Goal: Transaction & Acquisition: Purchase product/service

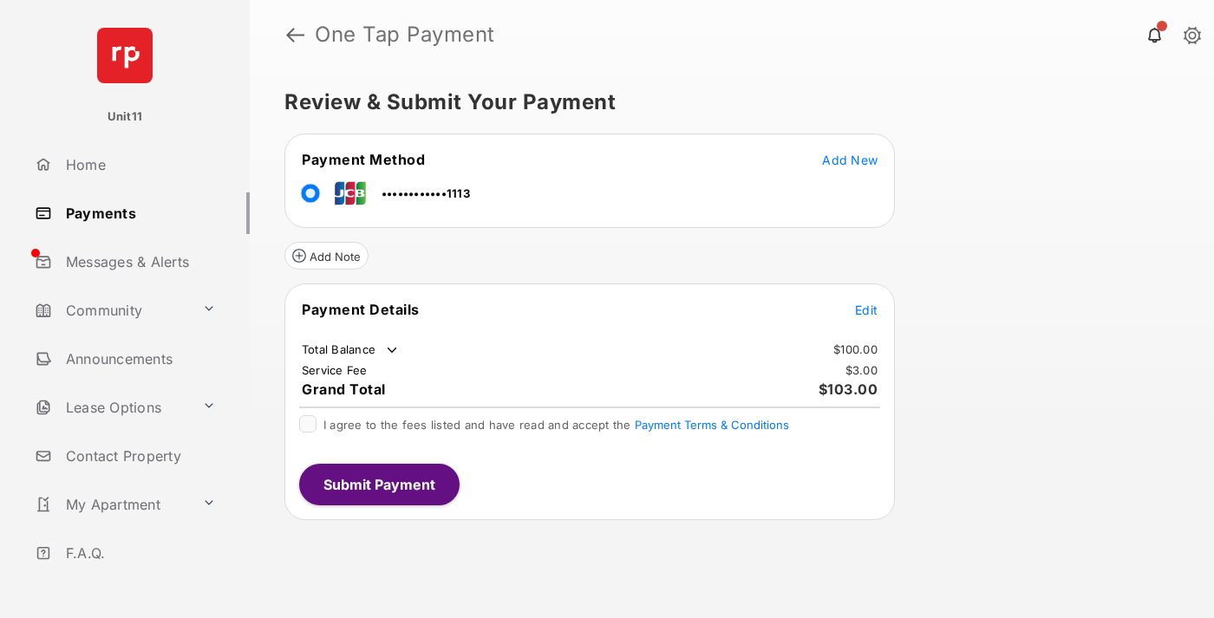
click at [866, 310] on span "Edit" at bounding box center [866, 310] width 23 height 15
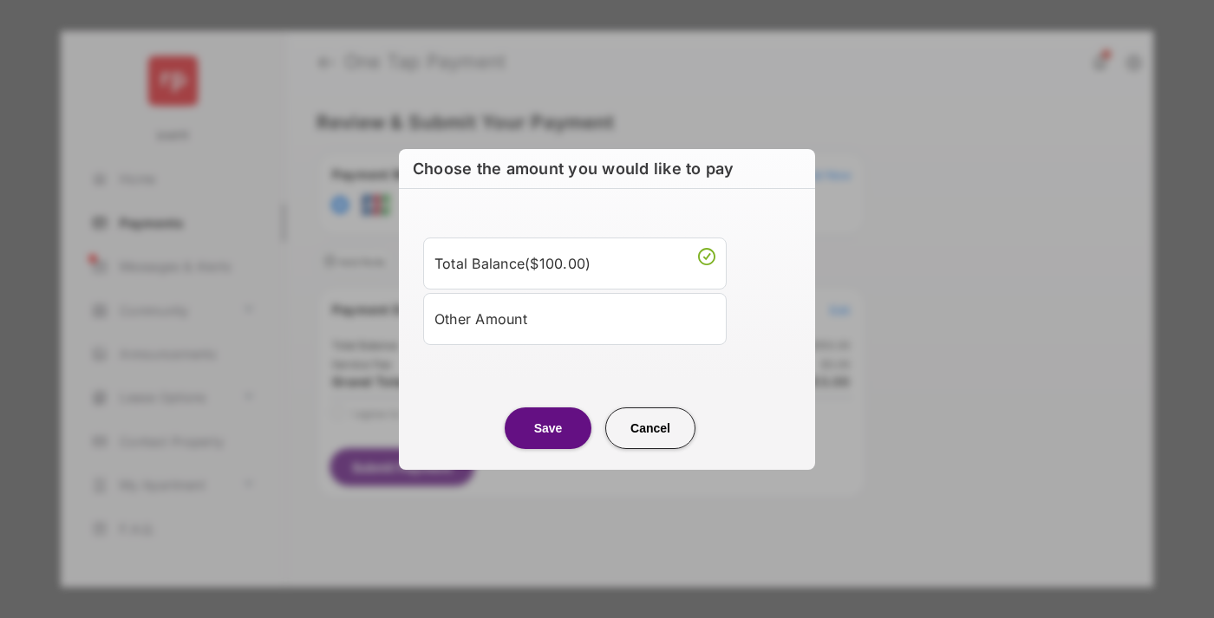
click at [575, 318] on div "Other Amount" at bounding box center [575, 318] width 281 height 29
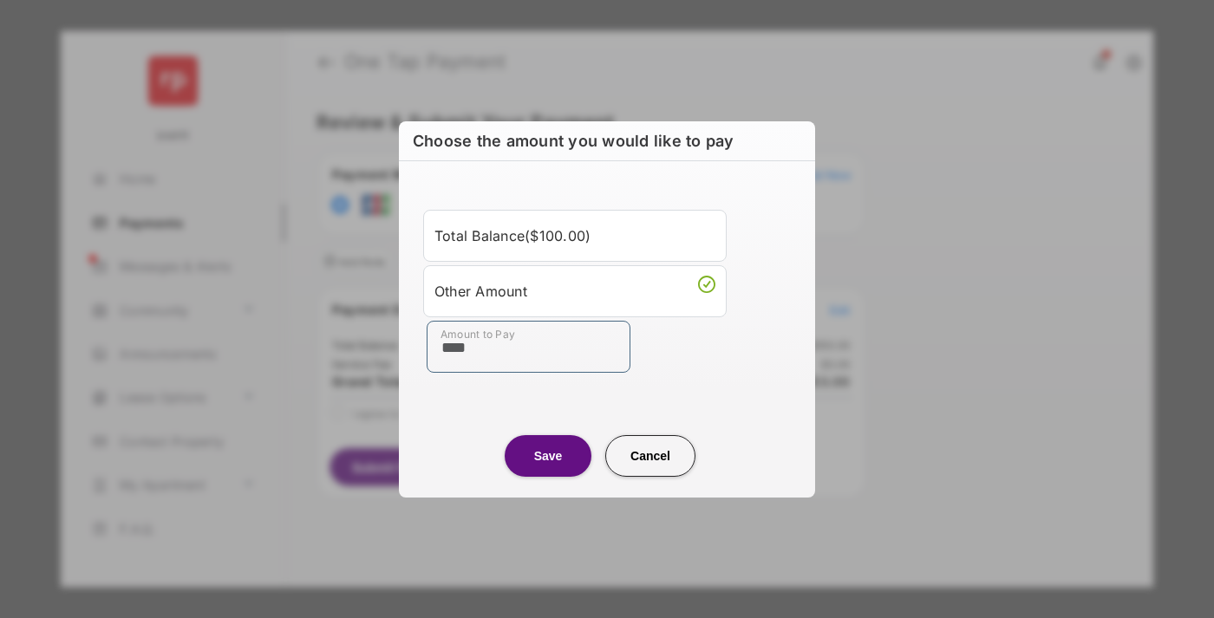
type input "****"
click at [548, 455] on button "Save" at bounding box center [548, 456] width 87 height 42
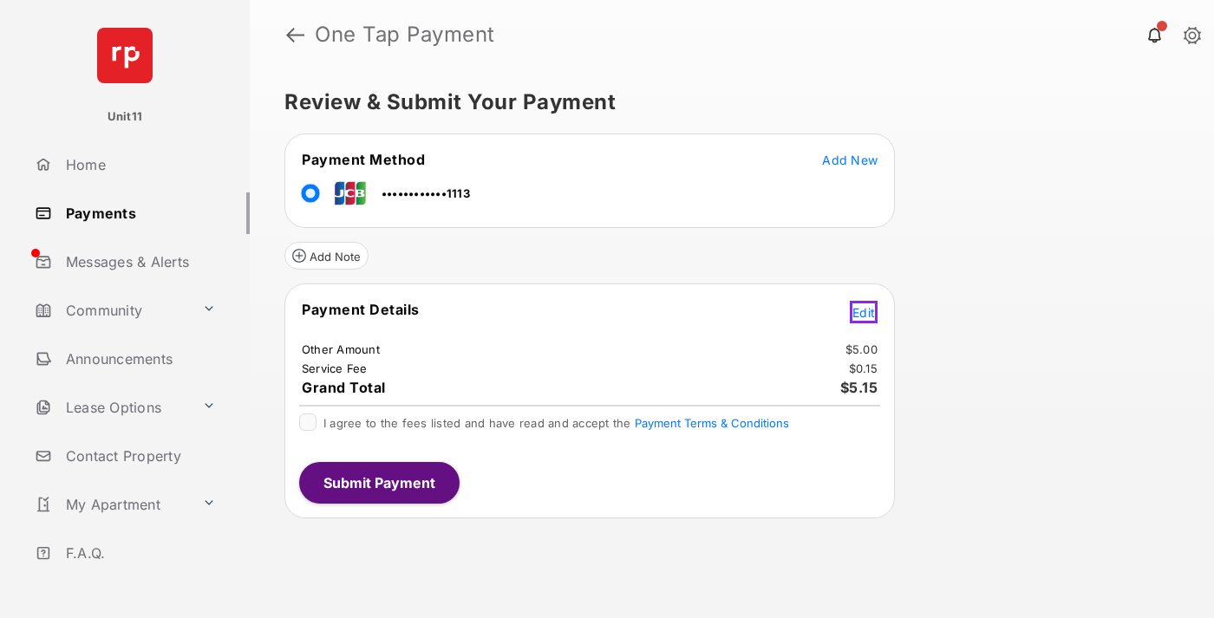
click at [866, 310] on span "Edit" at bounding box center [864, 312] width 23 height 15
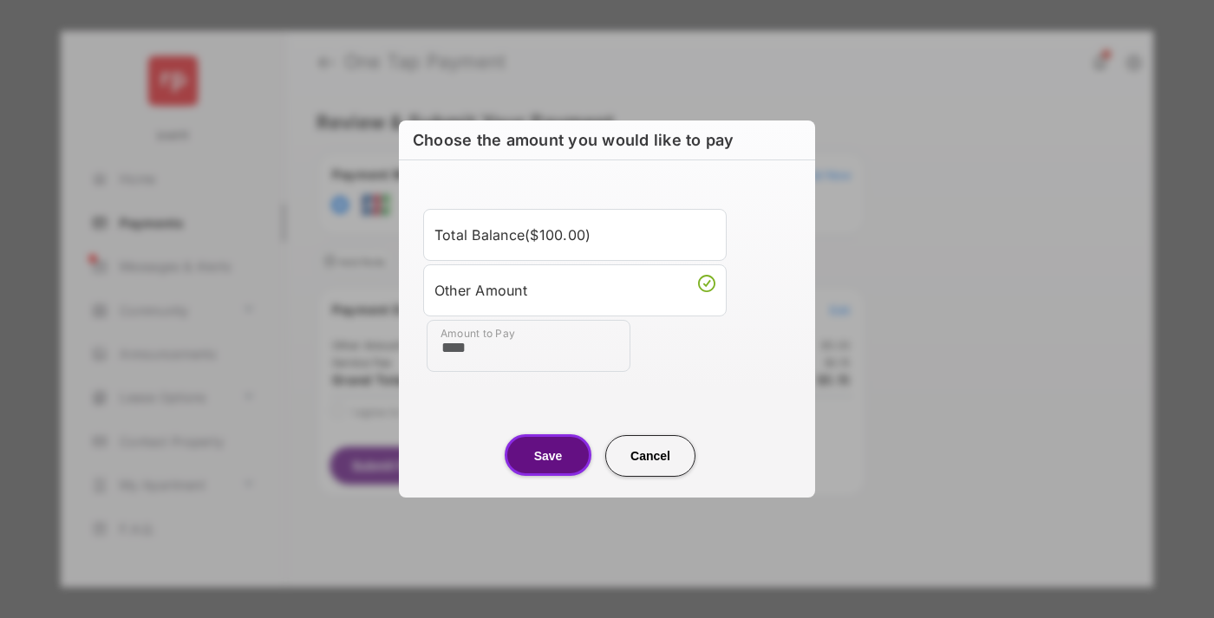
click at [548, 455] on button "Save" at bounding box center [548, 456] width 87 height 42
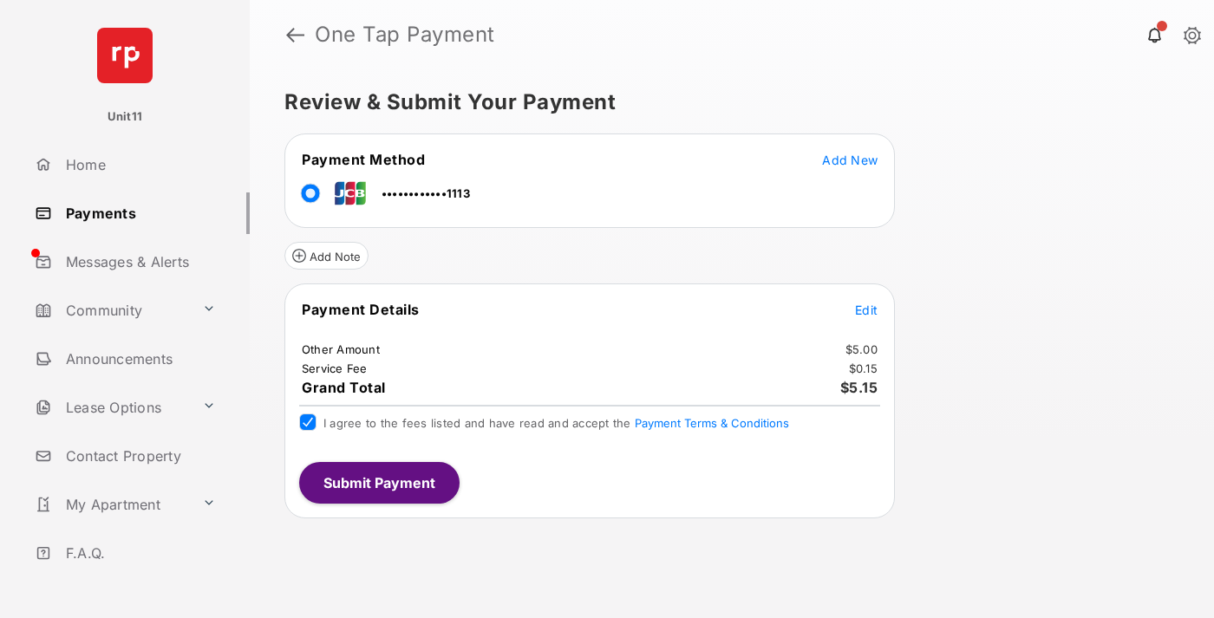
click at [378, 482] on button "Submit Payment" at bounding box center [379, 483] width 160 height 42
